Goal: Check status

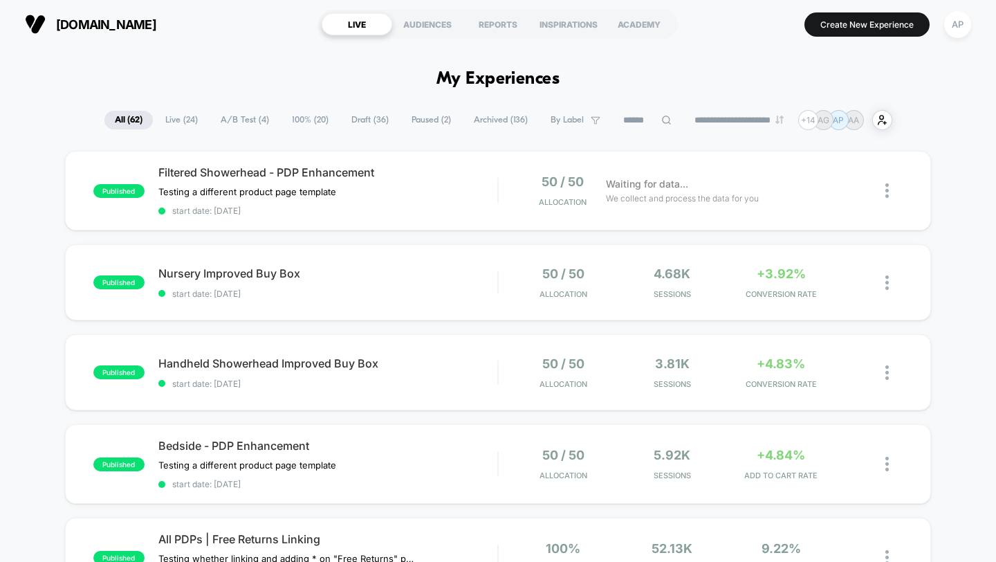
click at [686, 45] on div "[DOMAIN_NAME] LIVE AUDIENCES REPORTS INSPIRATIONS ACADEMY Create New Experience…" at bounding box center [498, 24] width 996 height 48
click at [434, 467] on div "Bedside - PDP Enhancement Testing a different product page template Click to ed…" at bounding box center [328, 464] width 340 height 51
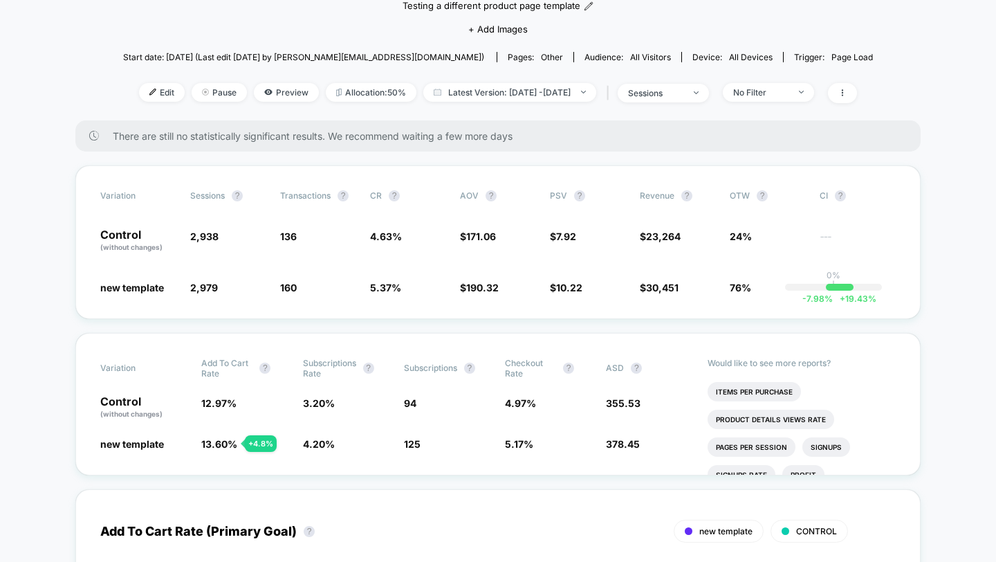
scroll to position [136, 0]
